Goal: Check status: Check status

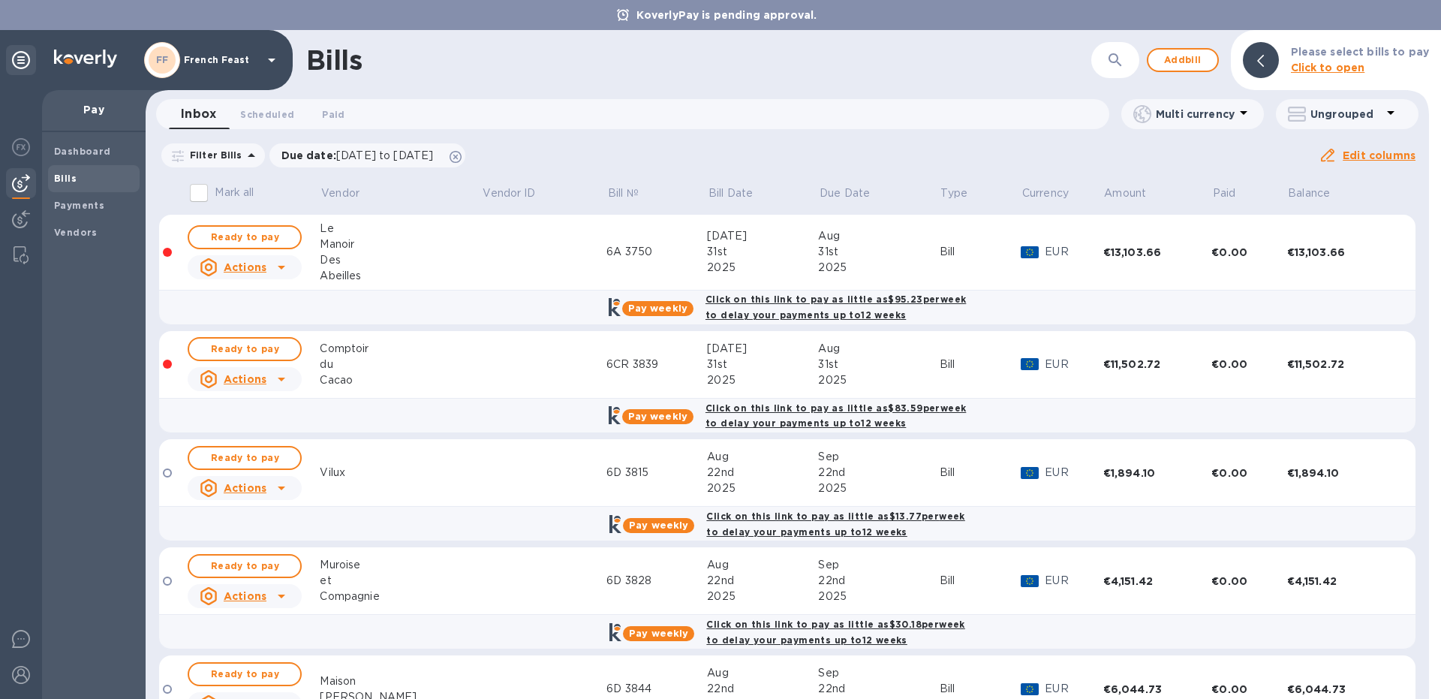
scroll to position [1046, 0]
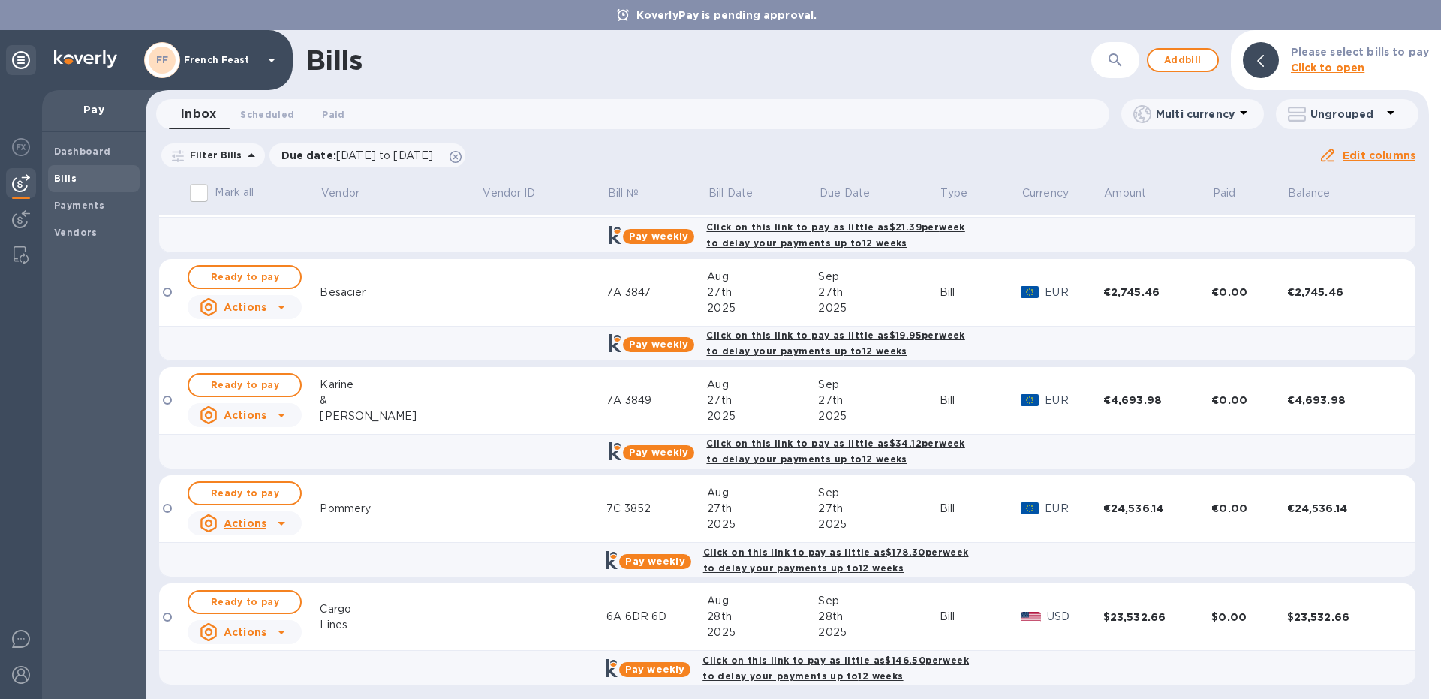
click at [482, 525] on td at bounding box center [544, 509] width 125 height 68
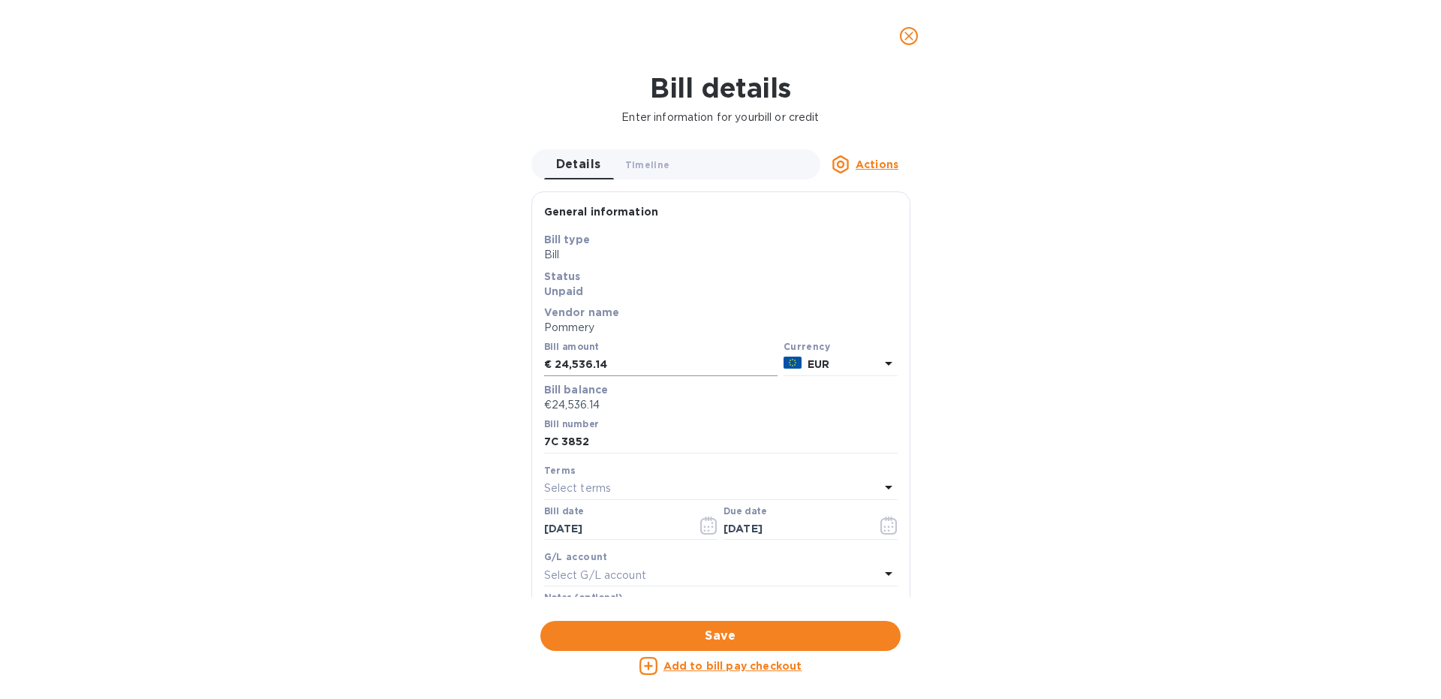
click at [628, 366] on input "24,536.14" at bounding box center [666, 365] width 223 height 23
type input "2"
type input "38,813.09"
click at [641, 441] on input "7C 3852" at bounding box center [721, 442] width 354 height 23
type input "7C 3852 9F 4005"
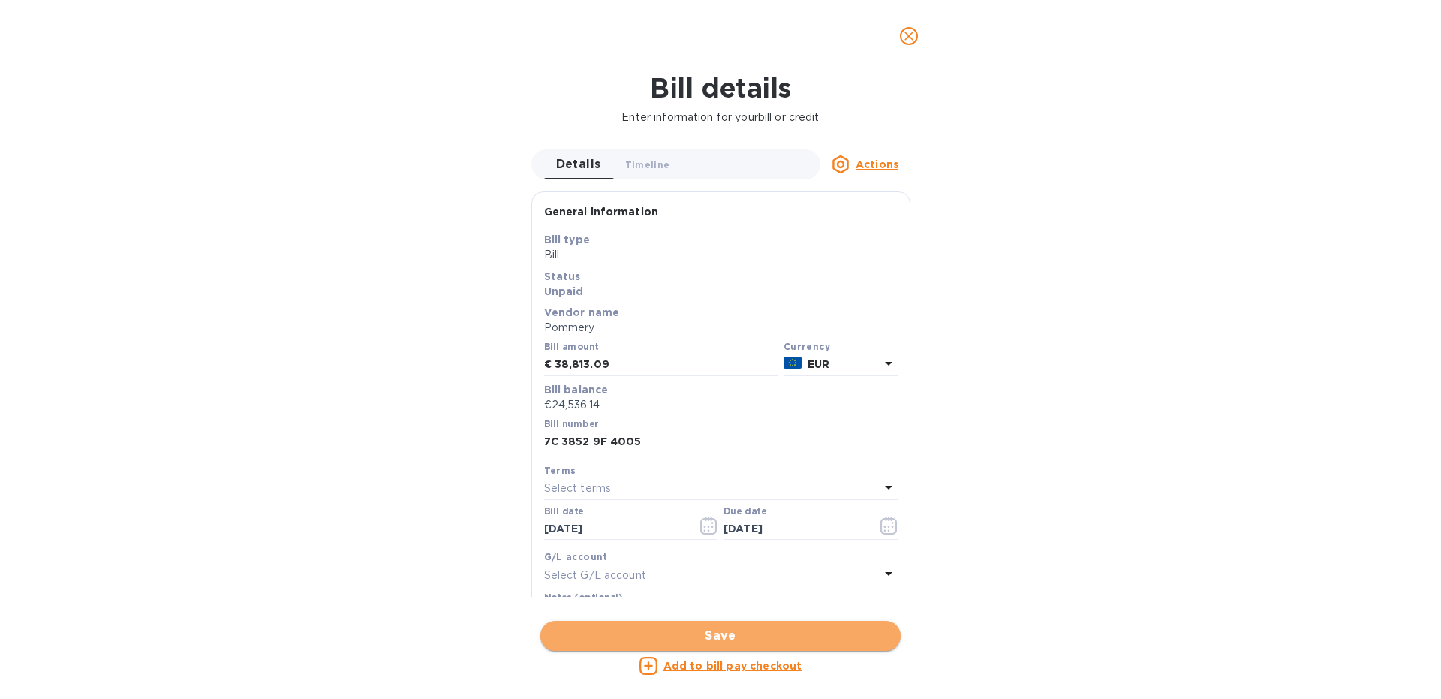
click at [663, 631] on span "Save" at bounding box center [720, 636] width 336 height 18
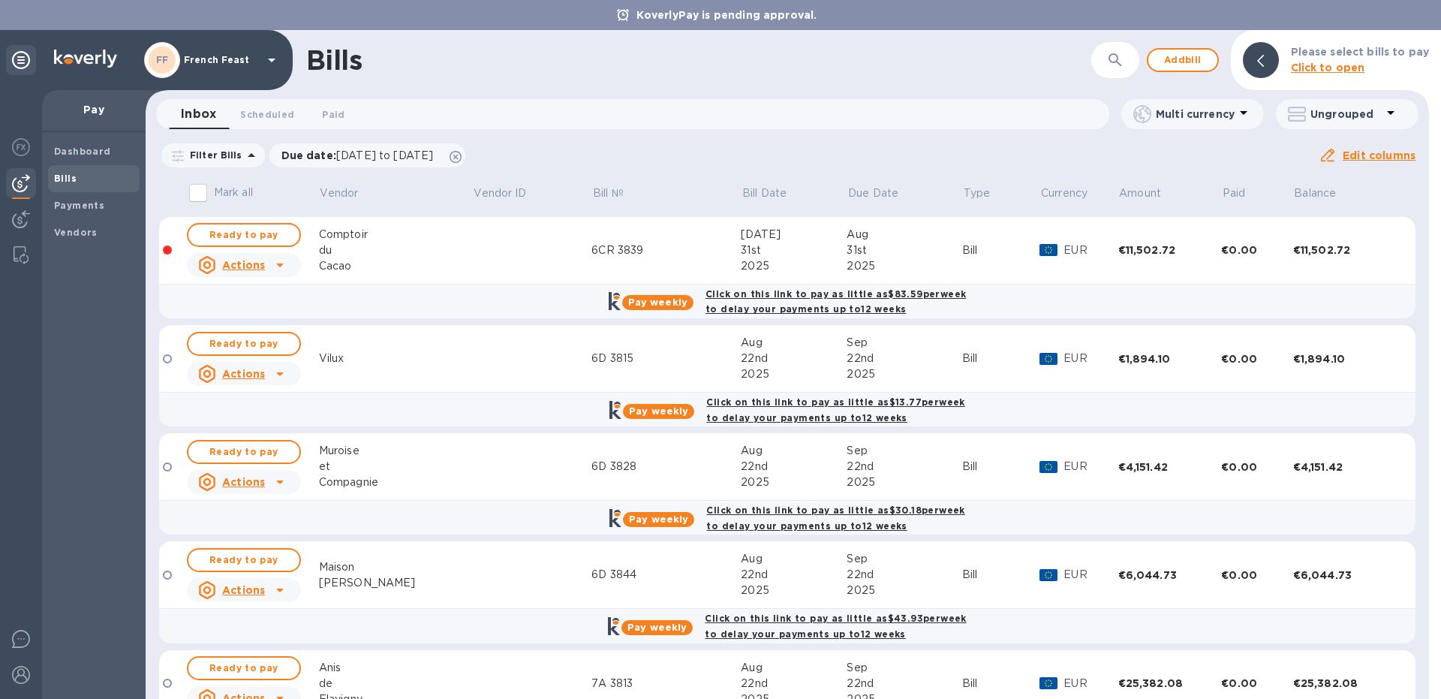
scroll to position [0, 0]
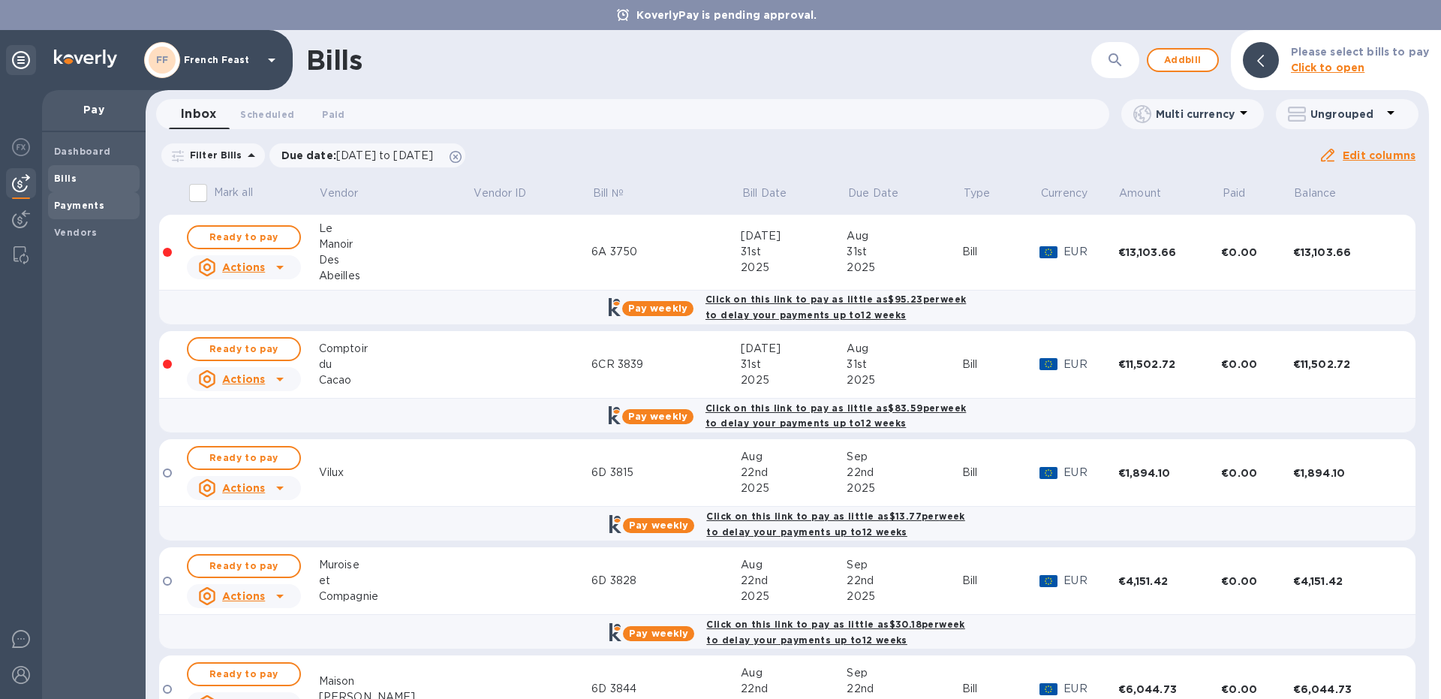
click at [91, 201] on b "Payments" at bounding box center [79, 205] width 50 height 11
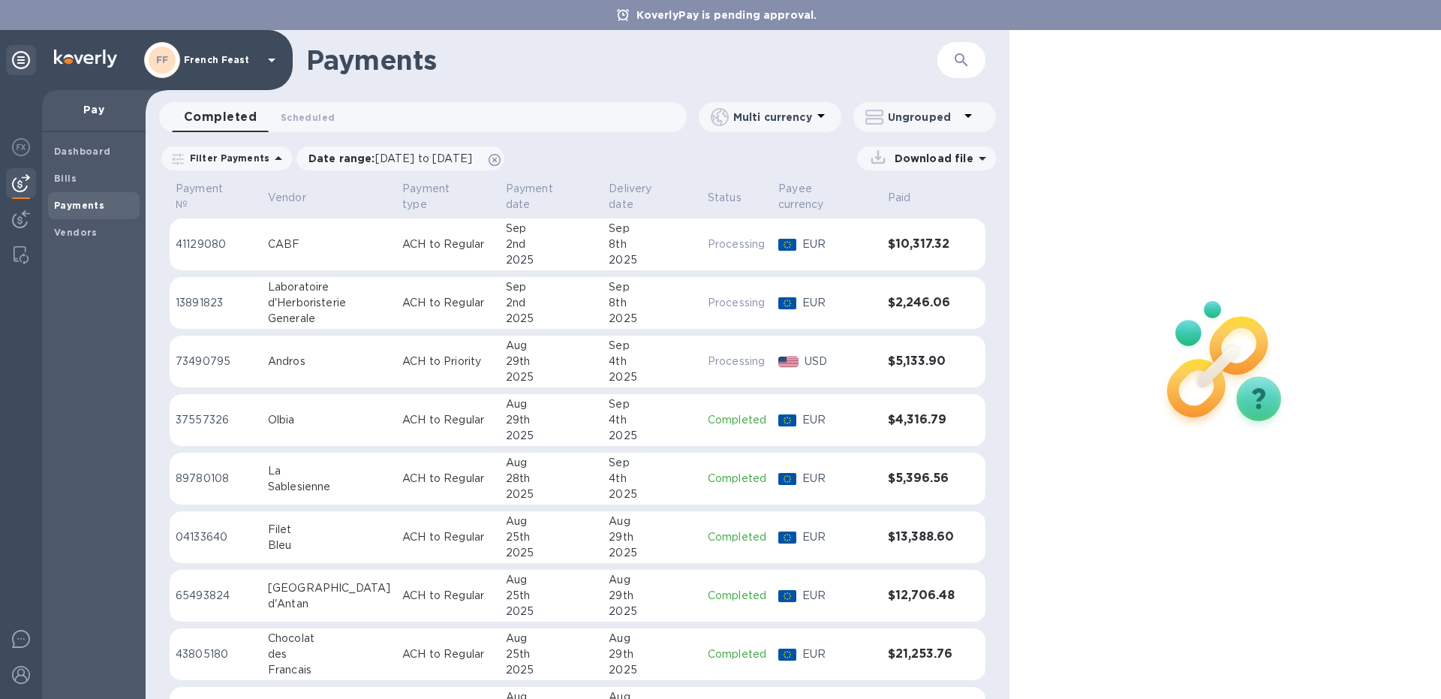
click at [334, 279] on div "Laboratoire" at bounding box center [329, 287] width 122 height 16
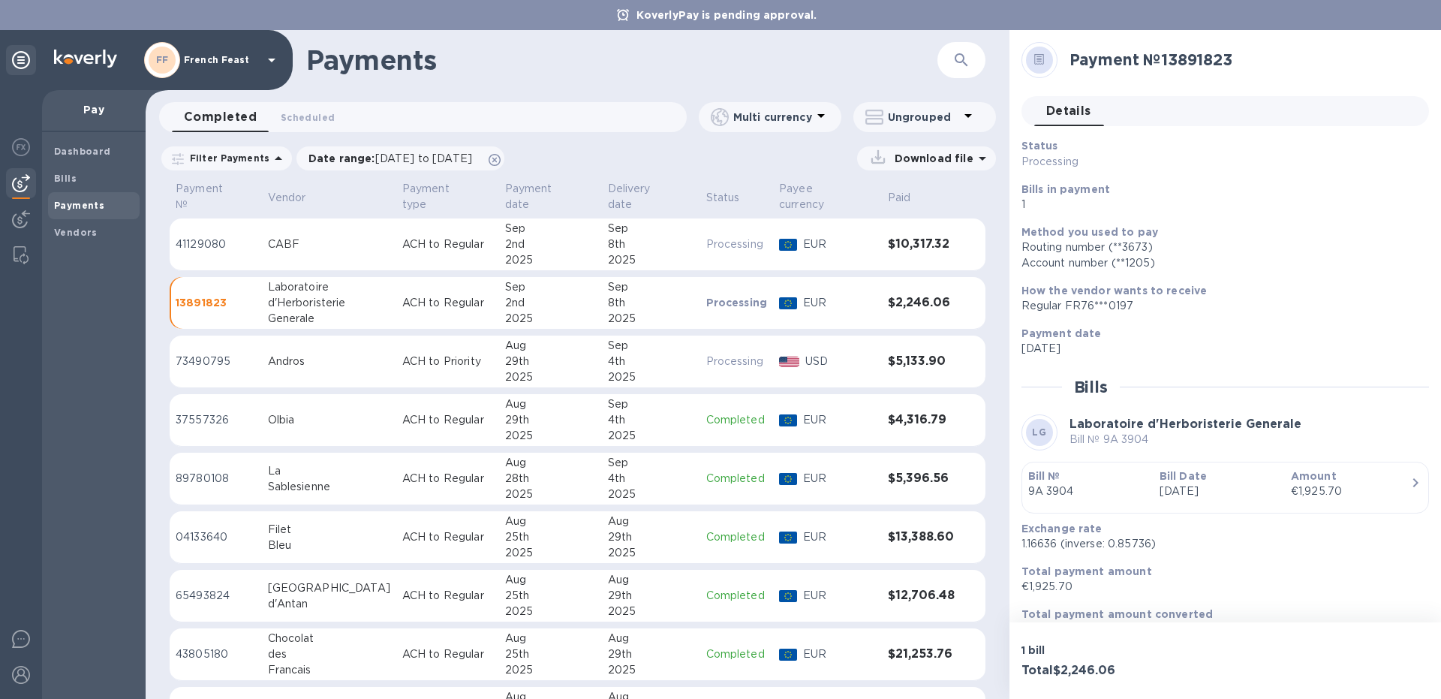
scroll to position [27, 0]
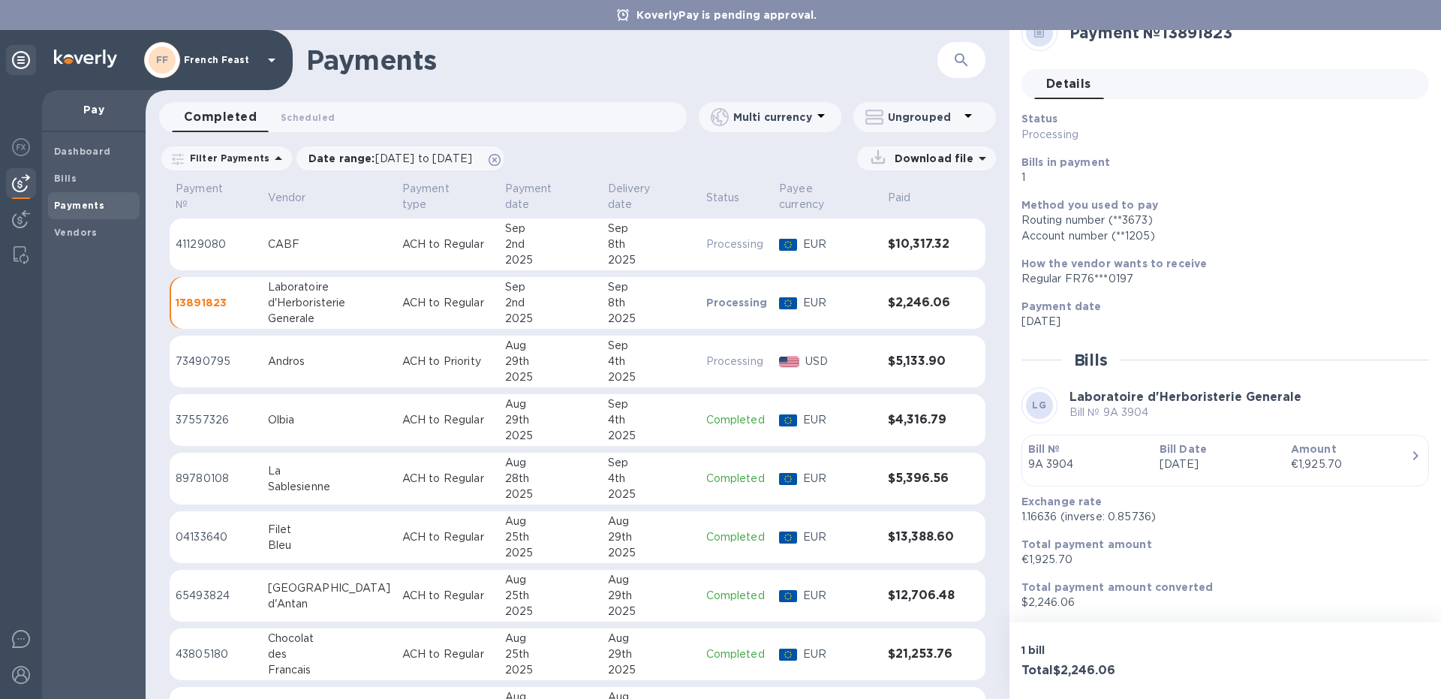
drag, startPoint x: 1015, startPoint y: 345, endPoint x: 1180, endPoint y: 361, distance: 166.0
click at [1180, 361] on div "Payment № 13891823 Details 0 Status Processing Bills in payment 1 Method you us…" at bounding box center [1226, 326] width 432 height 592
click at [1194, 323] on p "[DATE]" at bounding box center [1220, 322] width 396 height 16
